Goal: Understand process/instructions

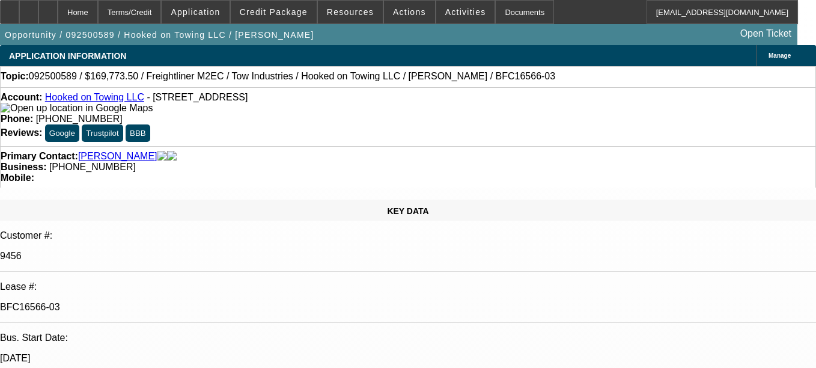
select select "0"
select select "2"
select select "0.1"
select select "4"
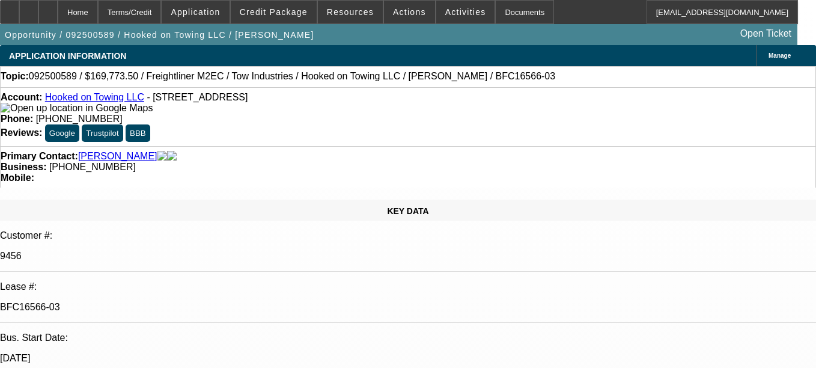
select select "0"
select select "2"
select select "0.1"
select select "4"
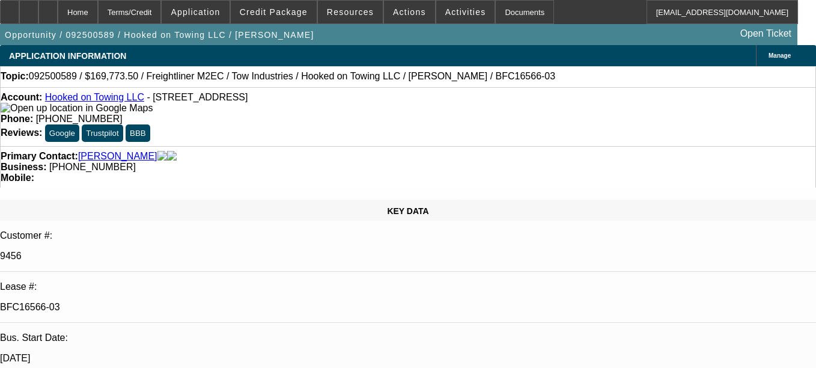
select select "0"
select select "2"
select select "0.1"
select select "4"
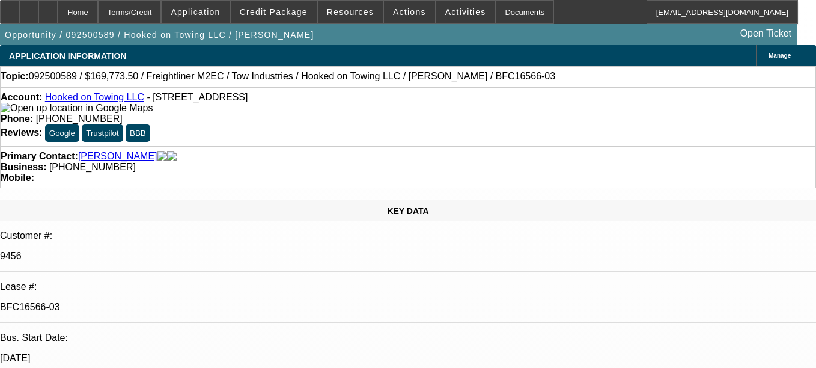
select select "0"
select select "2"
select select "0.1"
select select "4"
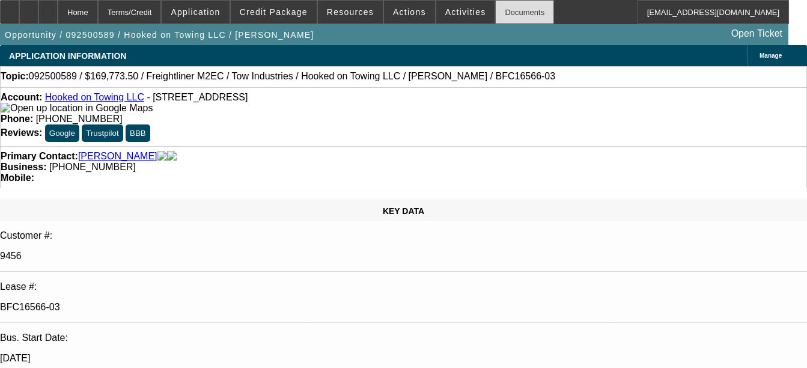
click at [504, 12] on div "Documents" at bounding box center [524, 12] width 59 height 24
